Goal: Obtain resource: Obtain resource

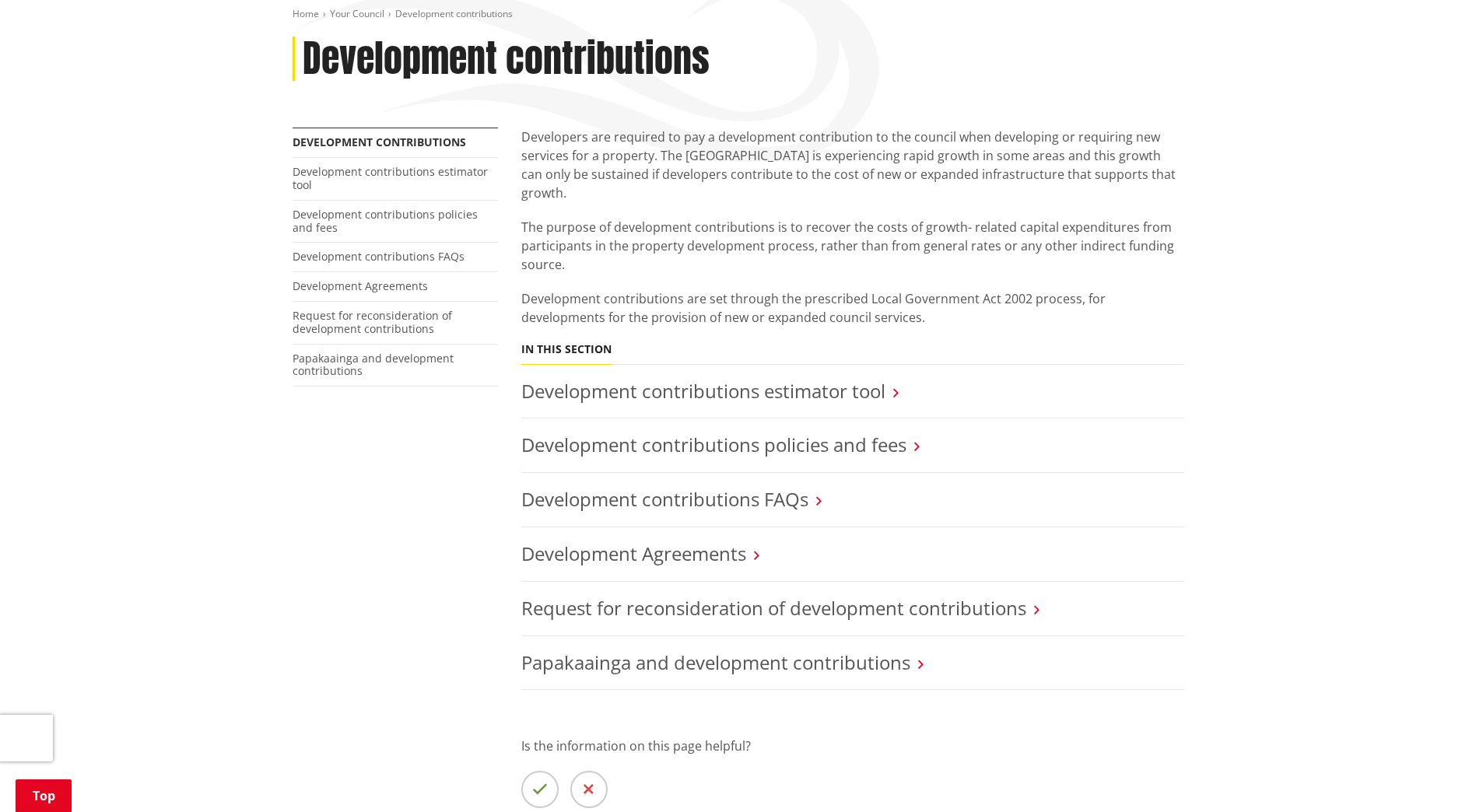
scroll to position [233, 0]
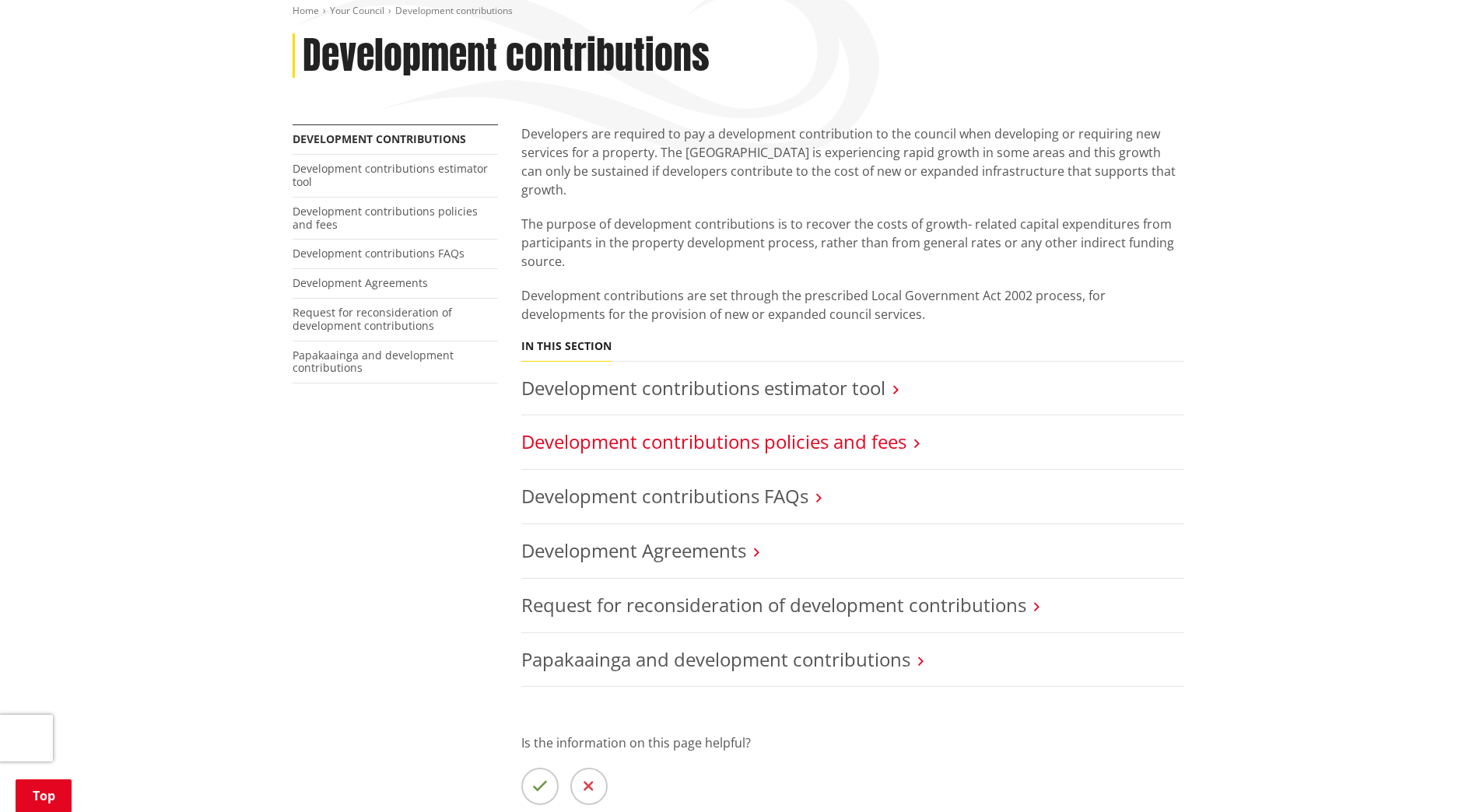
click at [834, 429] on link "Development contributions policies and fees" at bounding box center [714, 441] width 385 height 26
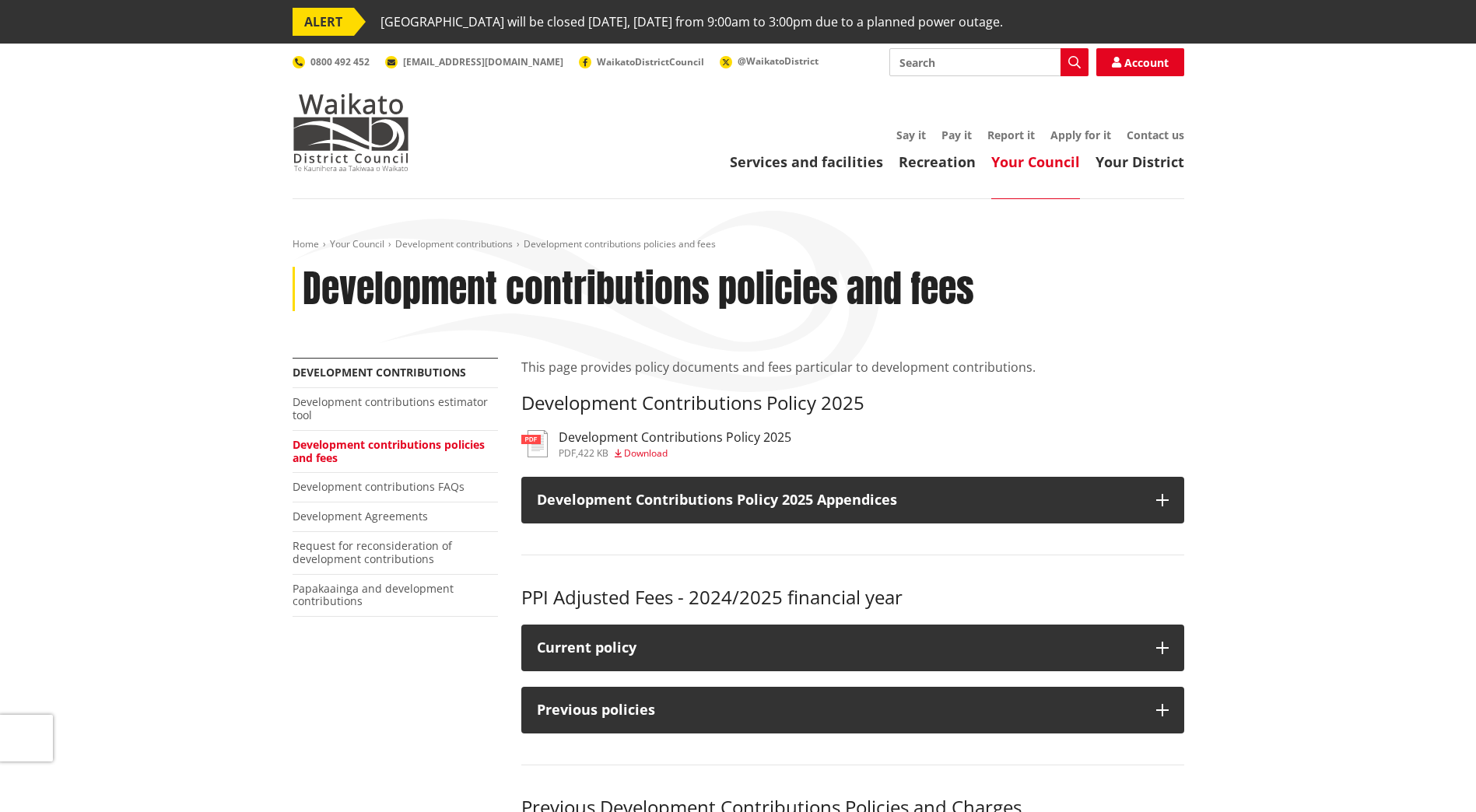
click at [654, 441] on h3 "Development Contributions Policy 2025" at bounding box center [675, 437] width 233 height 15
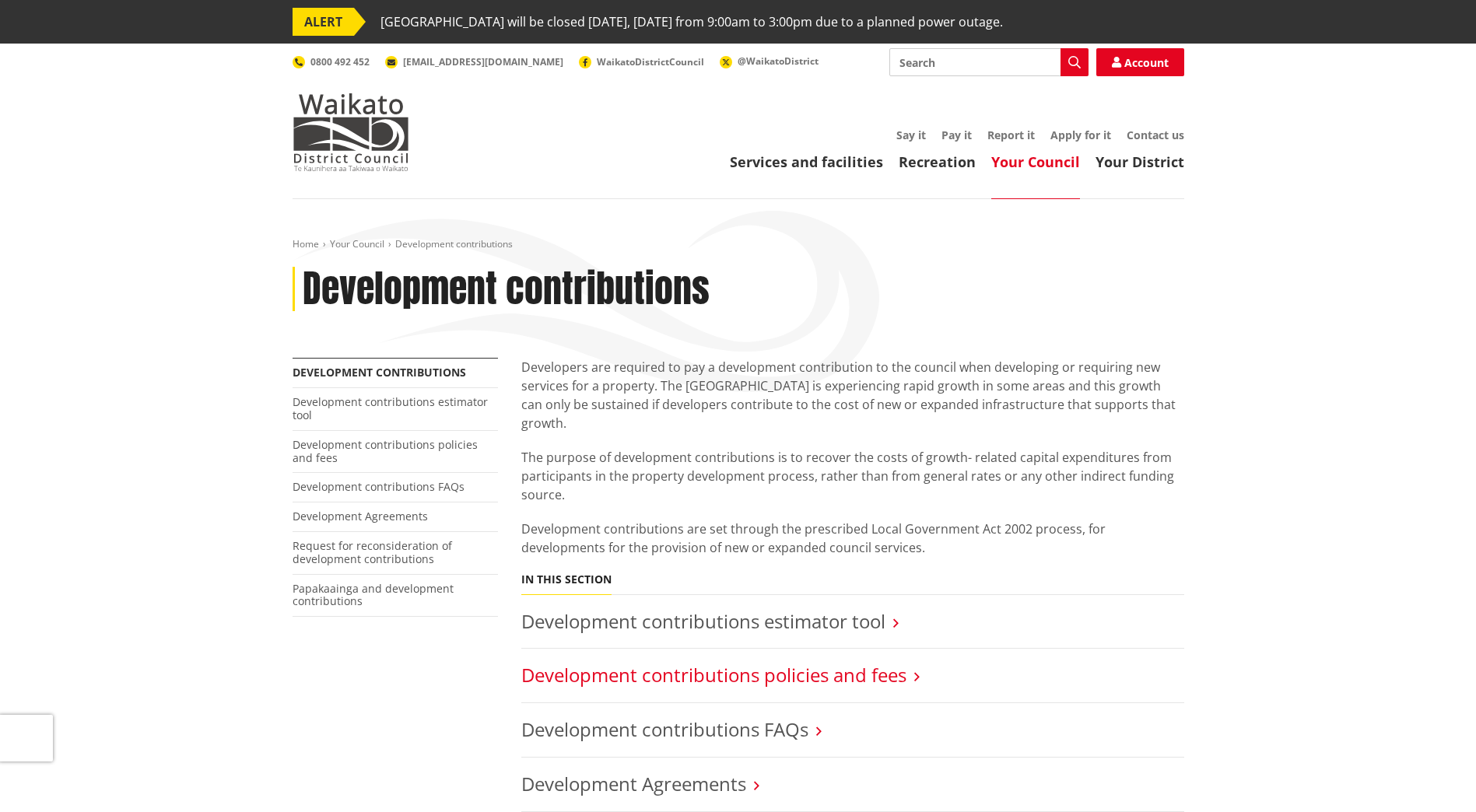
click at [626, 662] on link "Development contributions policies and fees" at bounding box center [714, 674] width 385 height 26
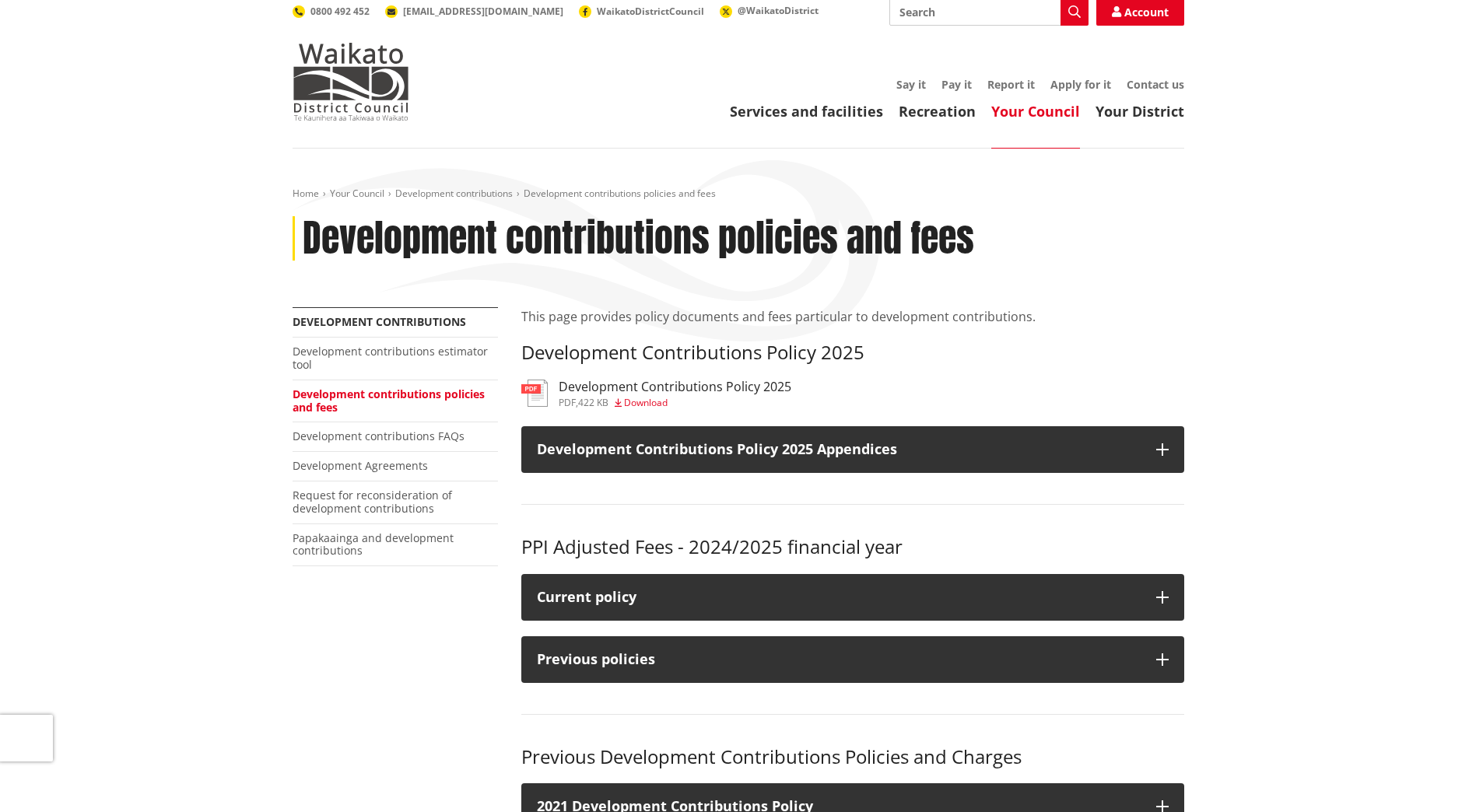
scroll to position [78, 0]
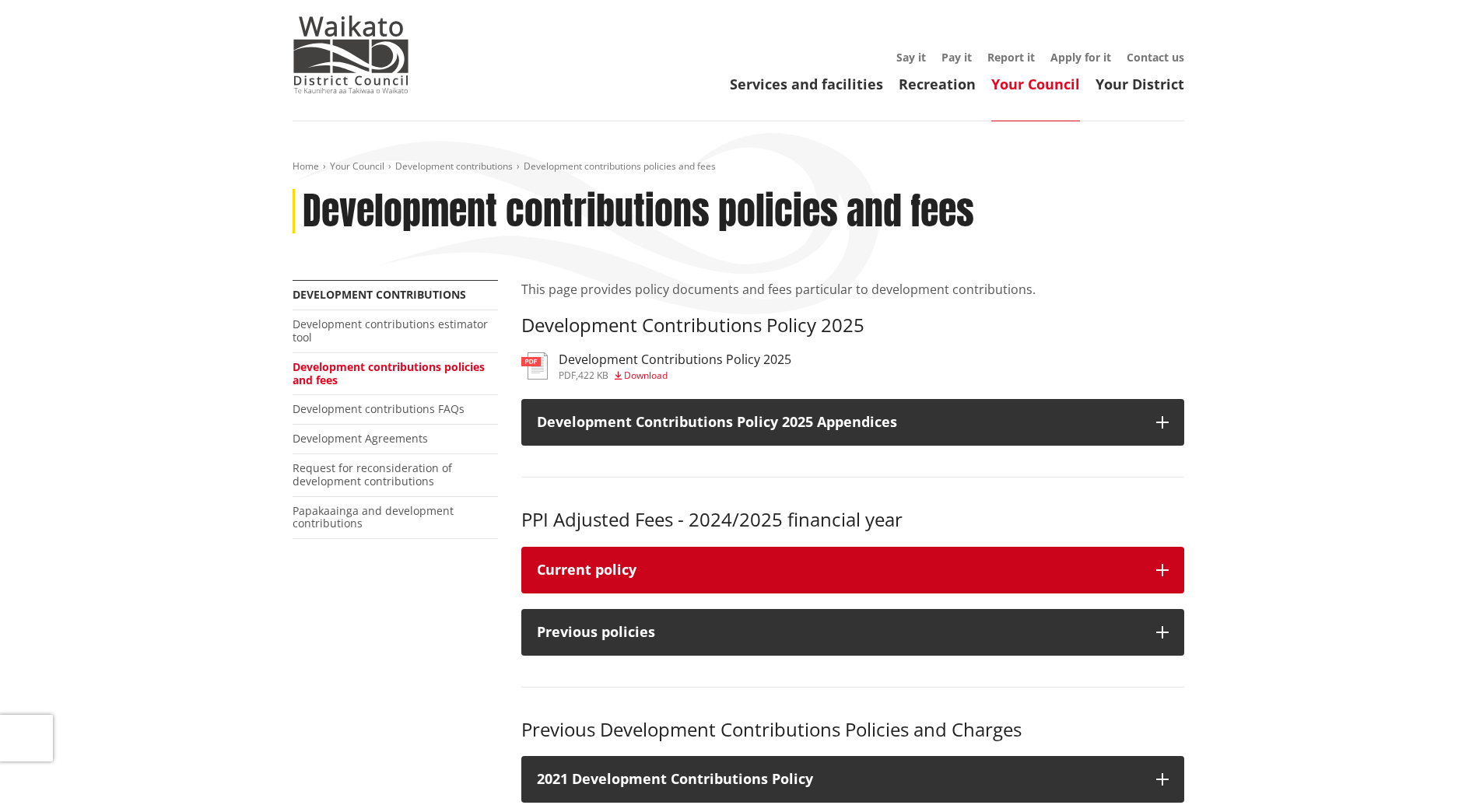
click at [1162, 566] on icon "button" at bounding box center [1162, 570] width 13 height 13
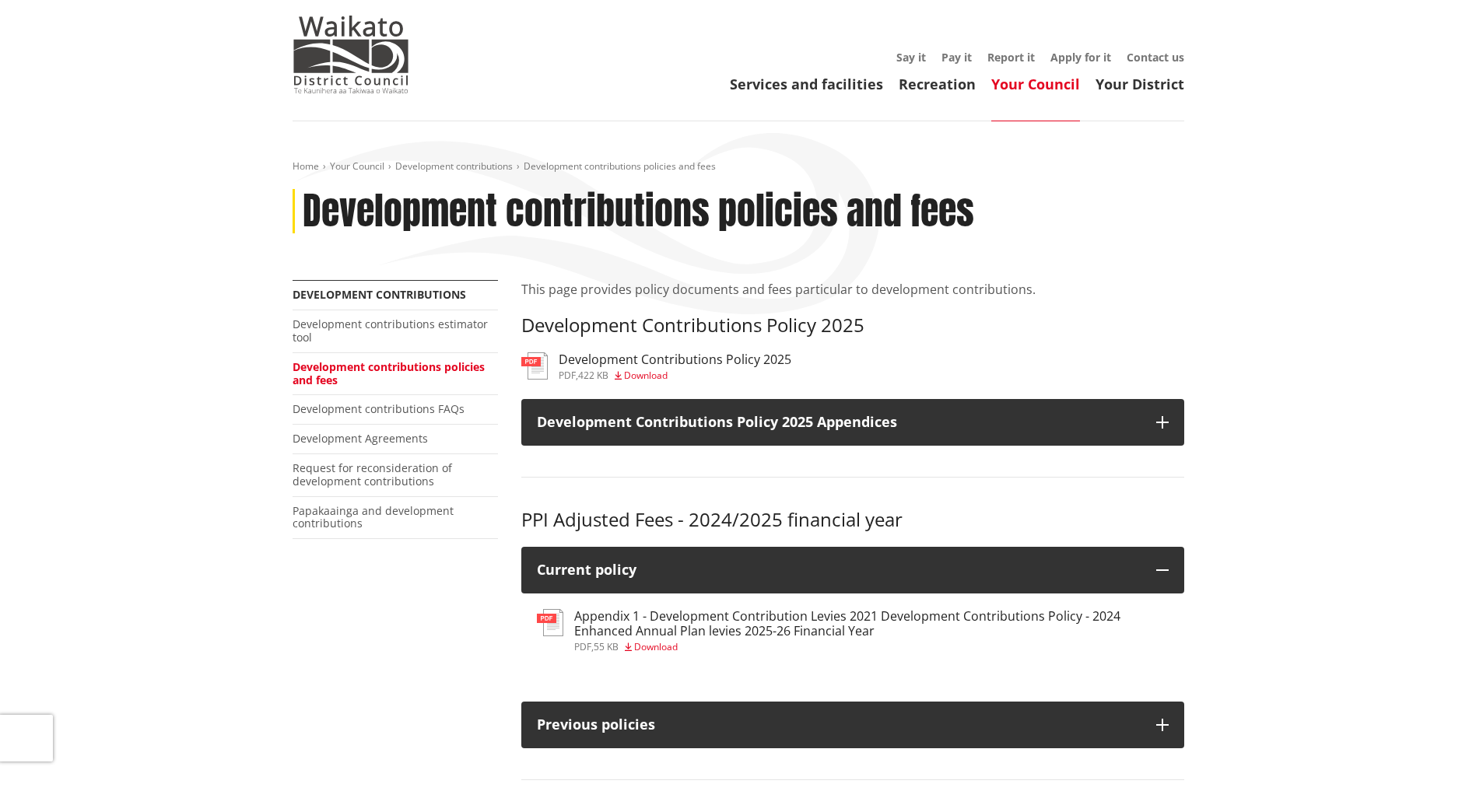
click at [720, 627] on h3 "Appendix 1 - Development Contribution Levies 2021 Development Contributions Pol…" at bounding box center [871, 623] width 594 height 29
